Goal: Task Accomplishment & Management: Use online tool/utility

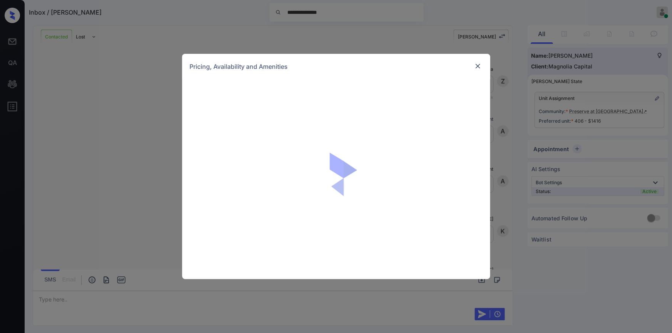
scroll to position [539, 0]
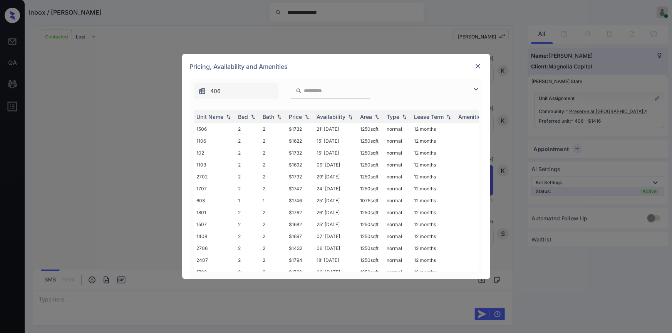
click at [473, 88] on img at bounding box center [475, 89] width 9 height 9
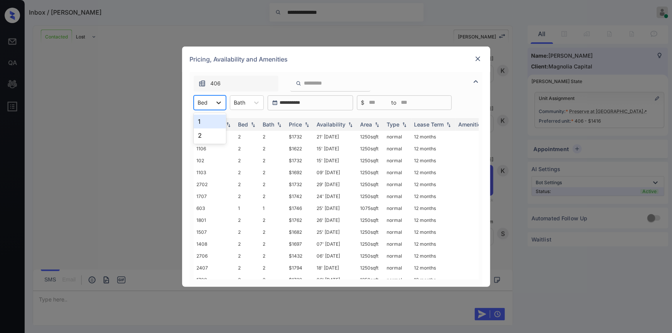
click at [217, 100] on icon at bounding box center [219, 103] width 8 height 8
click at [207, 125] on div "1" at bounding box center [210, 122] width 32 height 14
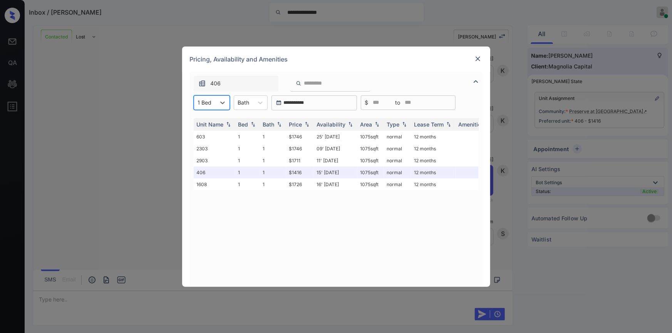
click at [477, 60] on img at bounding box center [478, 59] width 8 height 8
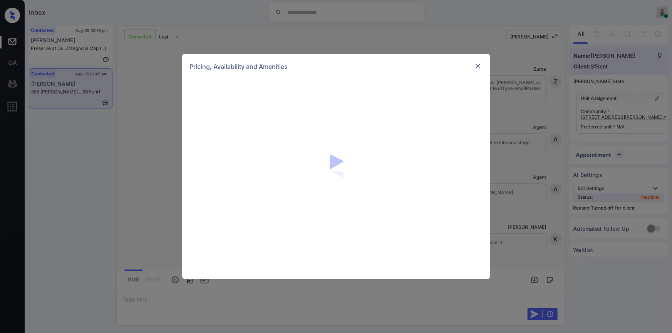
scroll to position [968, 0]
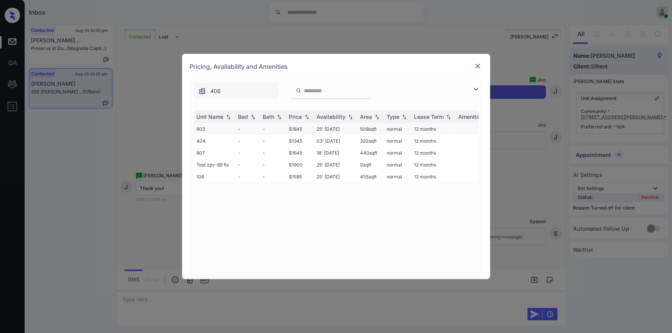
click at [298, 127] on td "$1845" at bounding box center [300, 129] width 28 height 12
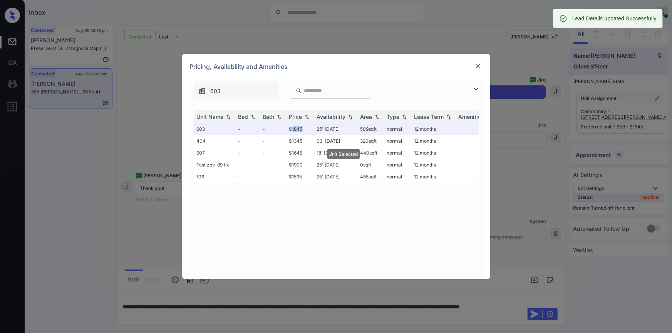
click at [478, 66] on img at bounding box center [478, 66] width 8 height 8
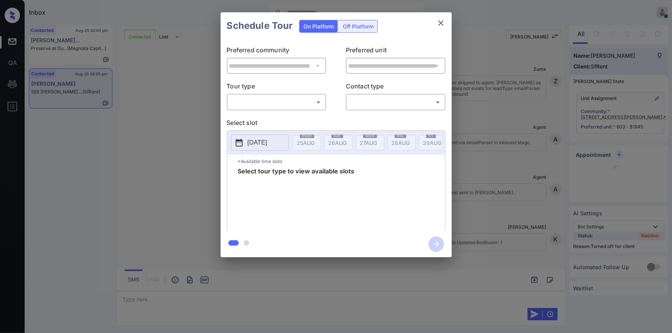
scroll to position [1018, 0]
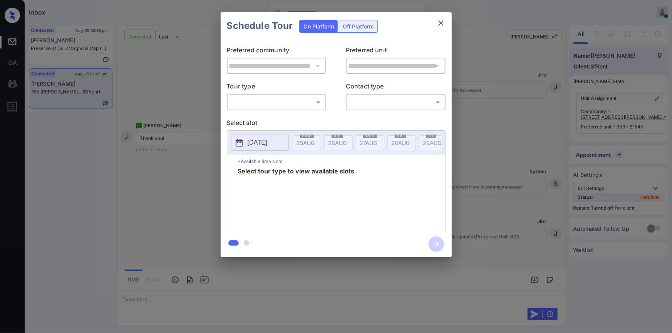
click at [353, 22] on div "Off Platform" at bounding box center [358, 26] width 38 height 12
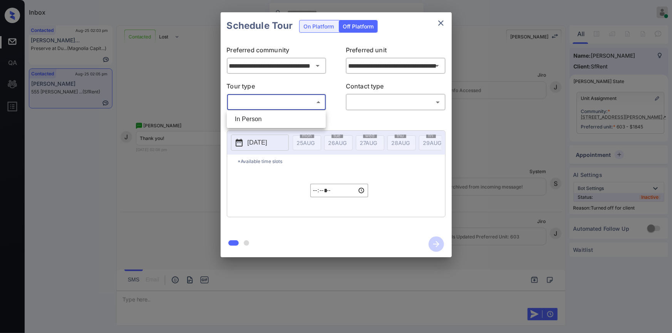
drag, startPoint x: 262, startPoint y: 104, endPoint x: 254, endPoint y: 116, distance: 14.5
click at [258, 106] on body "Inbox [PERSON_NAME] Online Set yourself offline Set yourself on break Profile S…" at bounding box center [336, 166] width 672 height 333
click at [252, 118] on li "In Person" at bounding box center [276, 119] width 95 height 14
type input "********"
click at [368, 102] on body "Inbox [PERSON_NAME] Online Set yourself offline Set yourself on break Profile S…" at bounding box center [336, 166] width 672 height 333
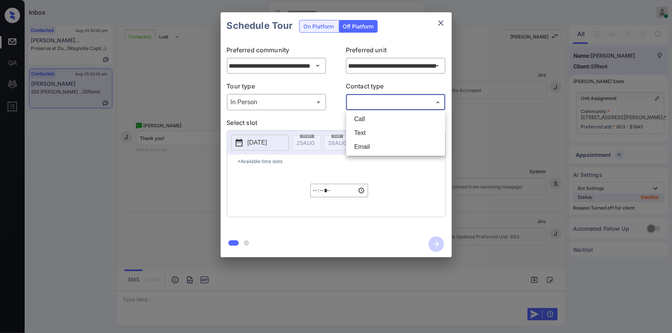
click at [359, 130] on li "Text" at bounding box center [395, 133] width 95 height 14
type input "****"
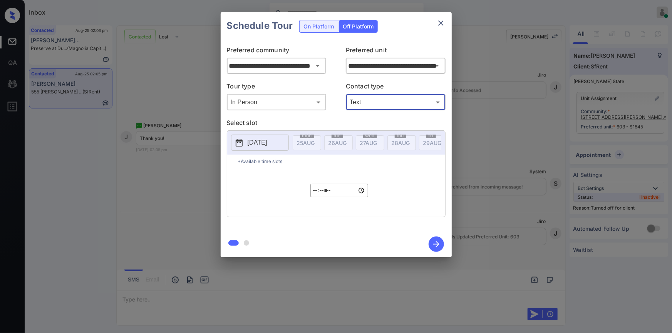
click at [248, 143] on p "[DATE]" at bounding box center [257, 142] width 20 height 9
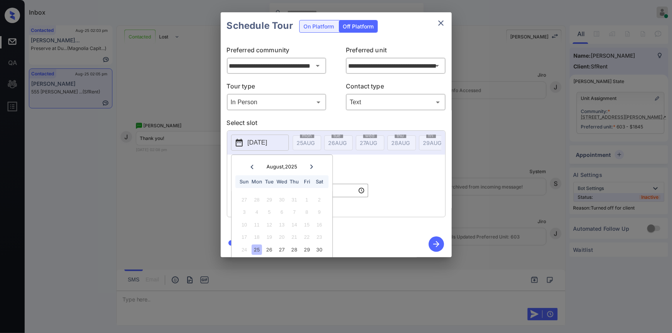
click at [310, 165] on icon at bounding box center [311, 167] width 3 height 4
click at [281, 199] on div "3" at bounding box center [281, 200] width 10 height 10
click at [340, 179] on div "***** ​" at bounding box center [339, 190] width 58 height 45
click at [315, 197] on input "*****" at bounding box center [339, 190] width 58 height 13
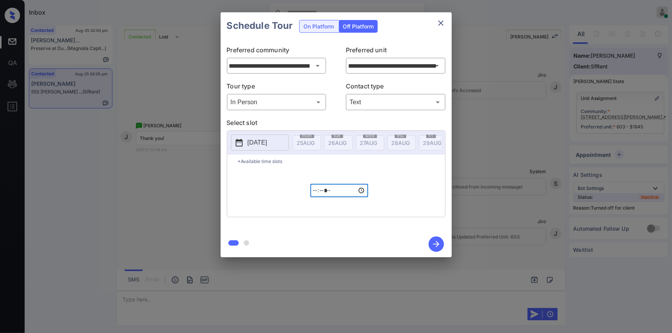
type input "*****"
click at [433, 244] on icon "button" at bounding box center [435, 244] width 15 height 15
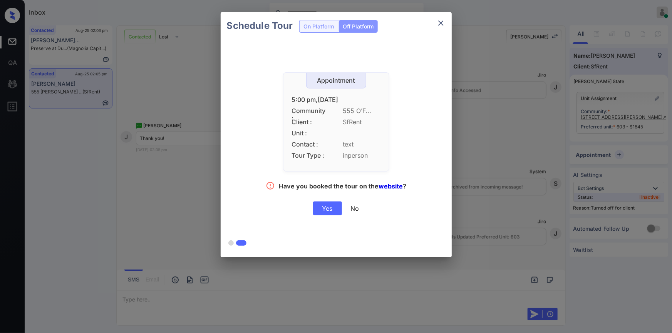
click at [331, 208] on div "Yes" at bounding box center [327, 209] width 29 height 14
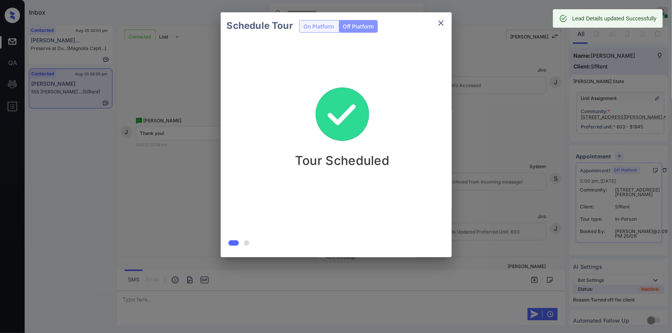
scroll to position [1068, 0]
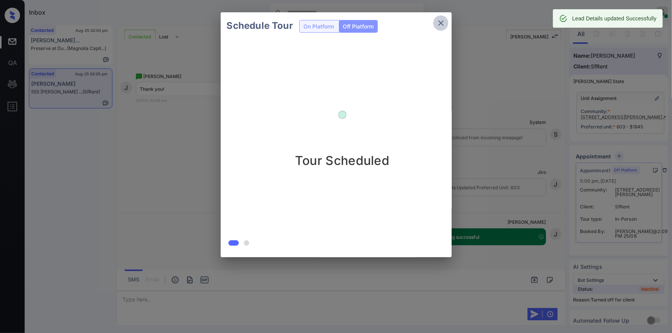
click at [443, 25] on icon "close" at bounding box center [440, 22] width 9 height 9
